Goal: Transaction & Acquisition: Purchase product/service

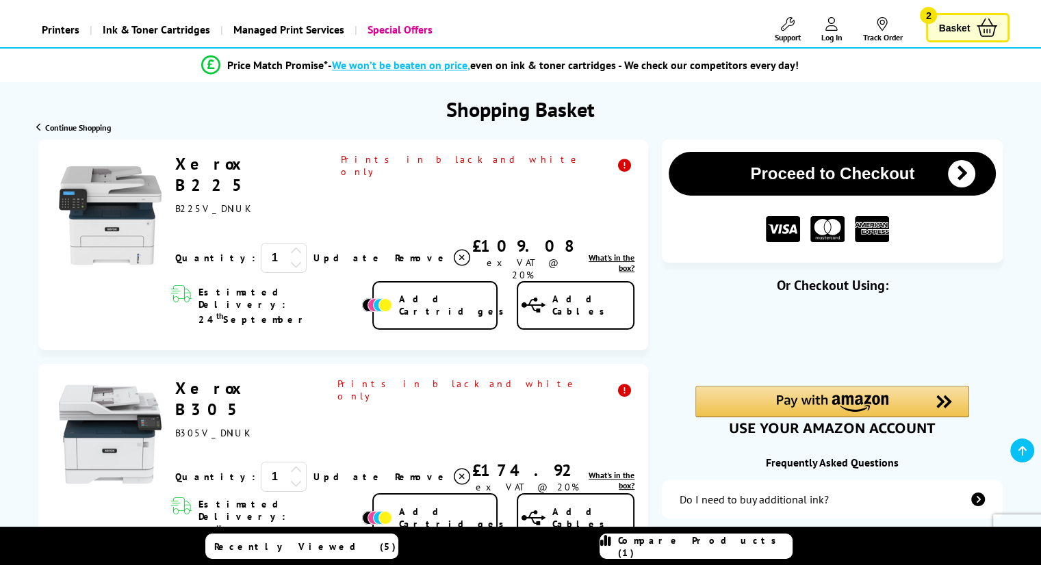
scroll to position [274, 0]
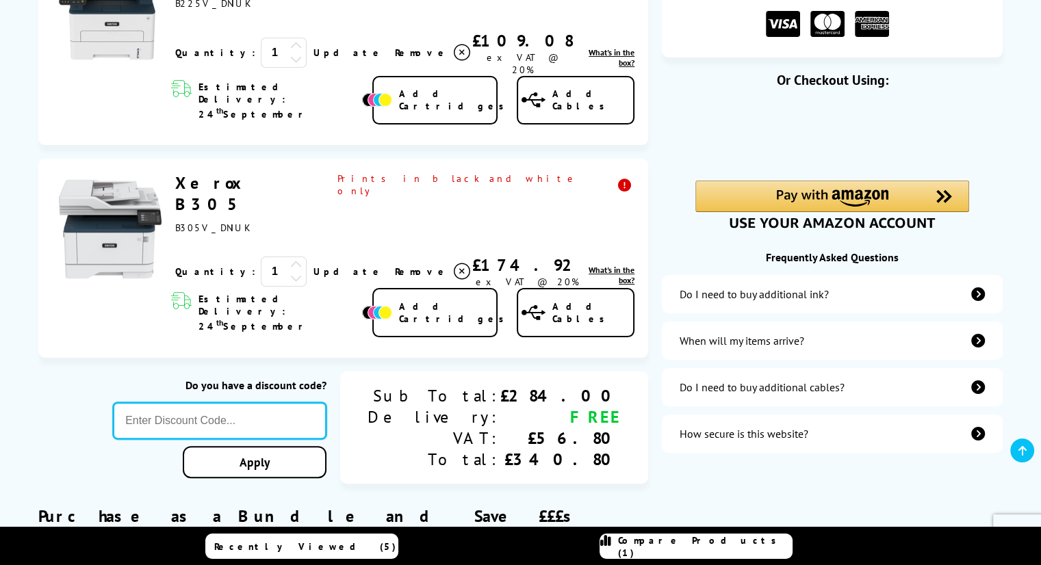
click at [255, 402] on input "text" at bounding box center [220, 420] width 214 height 37
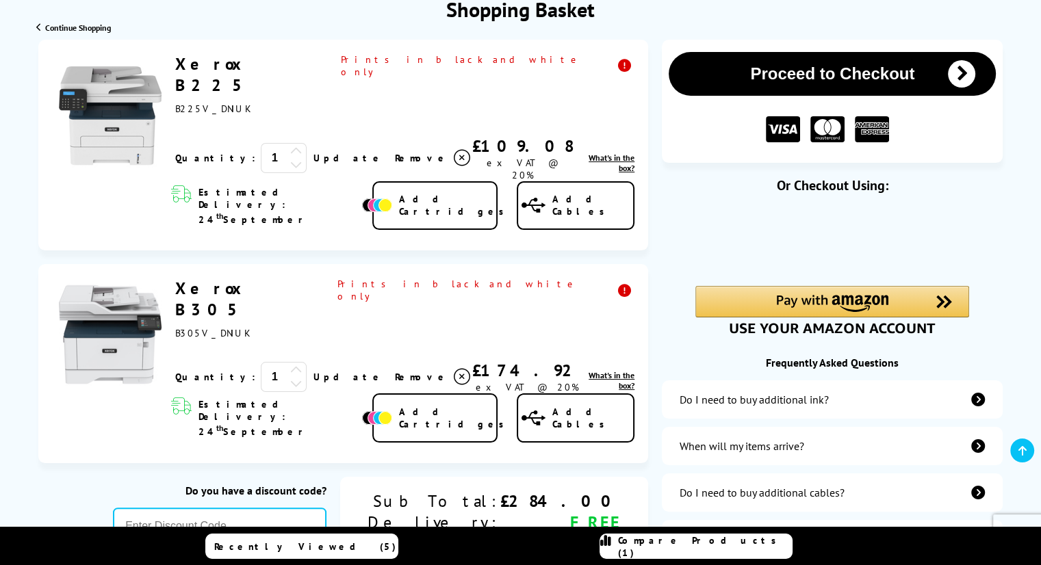
scroll to position [137, 0]
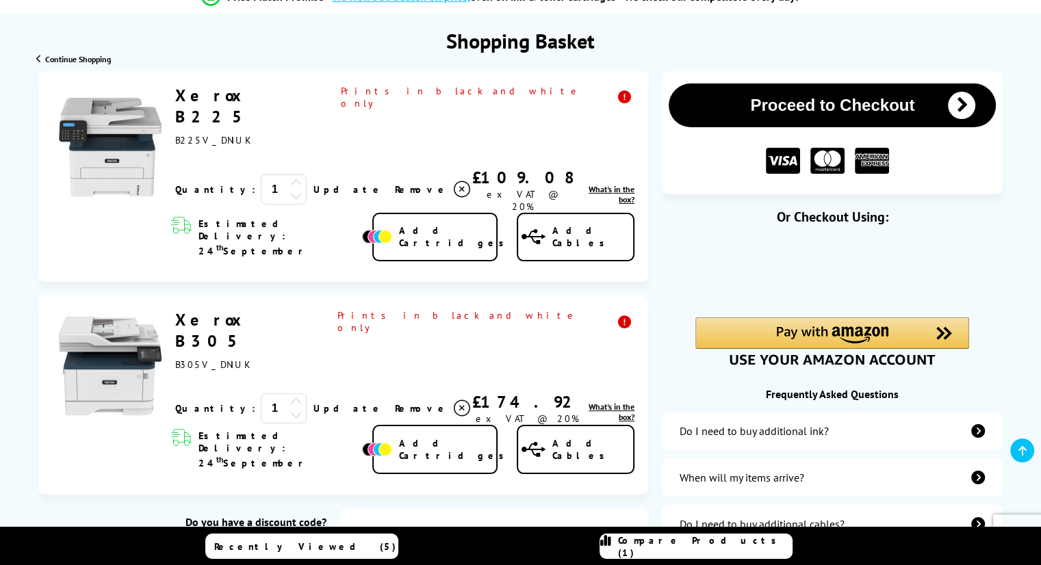
click at [535, 309] on div "Prints in black and white only" at bounding box center [483, 340] width 304 height 62
click at [290, 409] on icon at bounding box center [296, 415] width 12 height 12
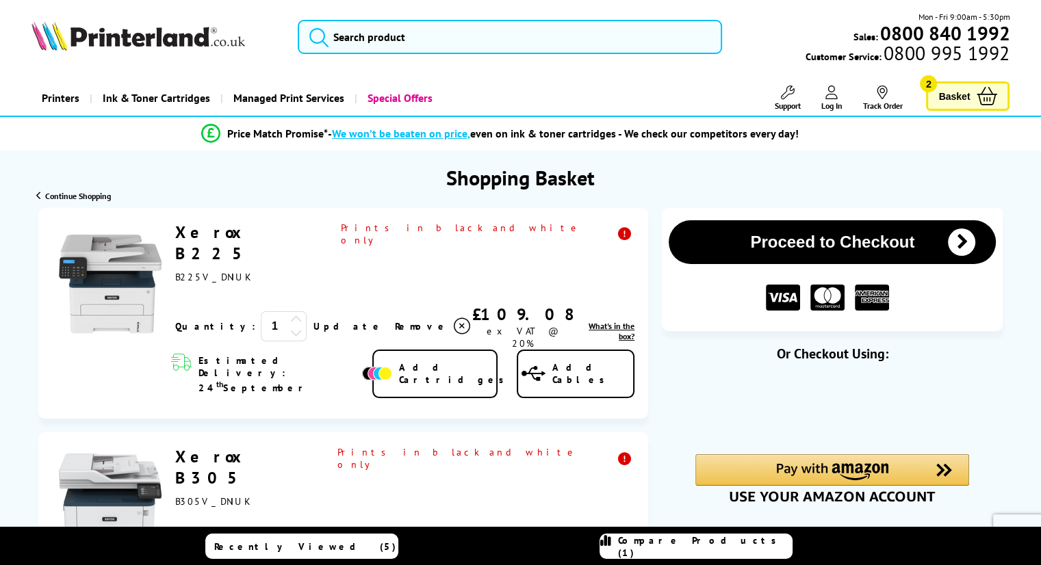
click at [55, 192] on span "Continue Shopping" at bounding box center [78, 196] width 66 height 10
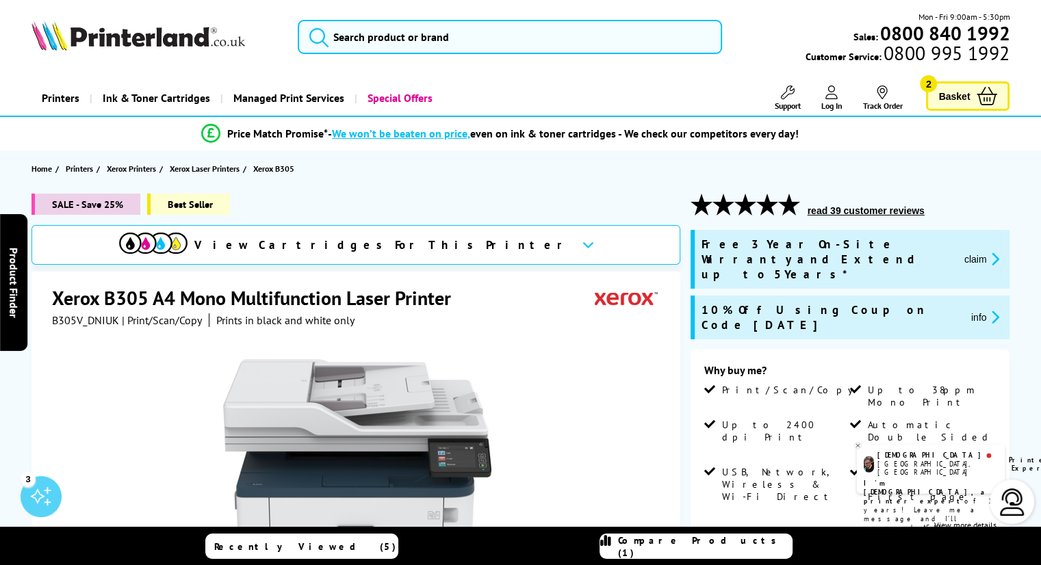
click at [964, 90] on span "Basket" at bounding box center [953, 96] width 31 height 18
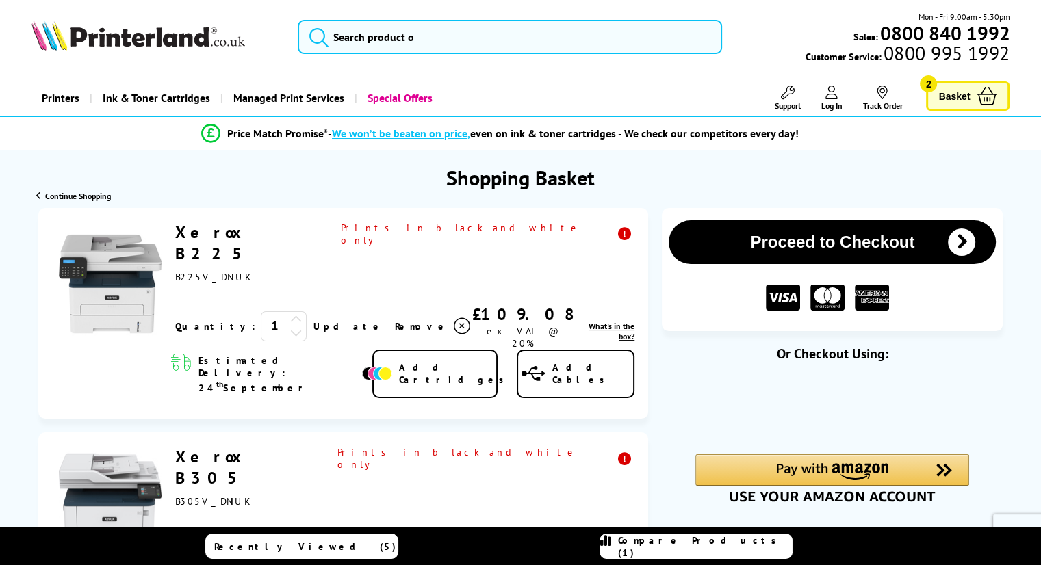
click at [454, 318] on icon at bounding box center [462, 326] width 16 height 16
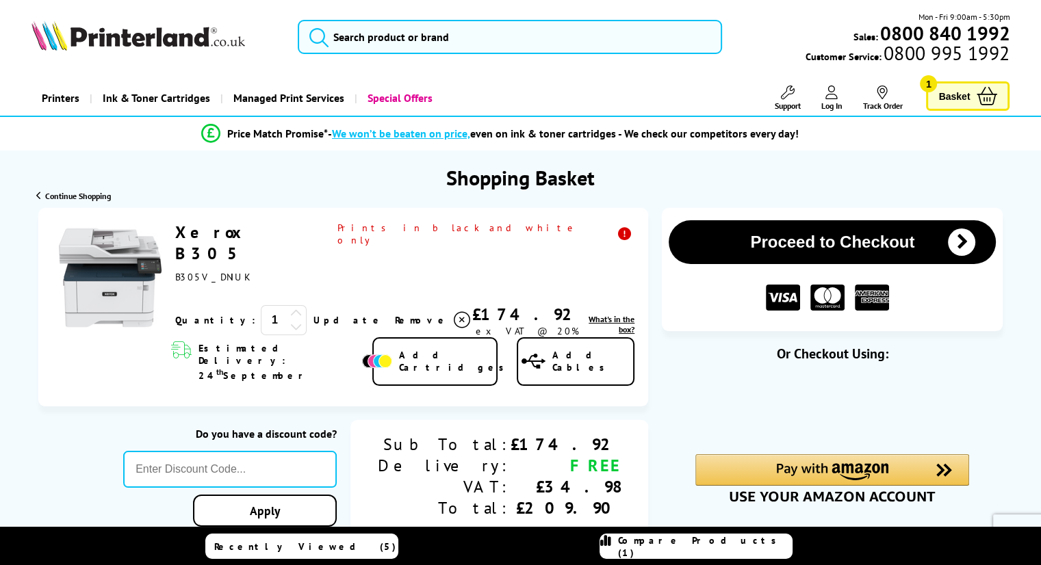
click at [454, 312] on icon at bounding box center [462, 320] width 16 height 16
